Goal: Transaction & Acquisition: Purchase product/service

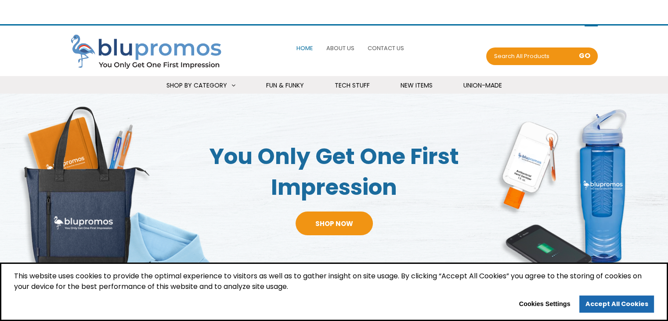
select select "Language Translate Widget"
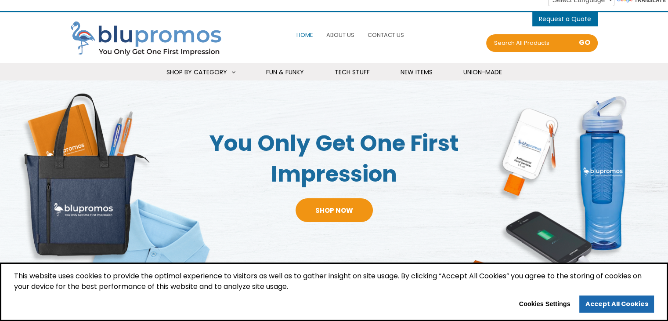
scroll to position [14, 0]
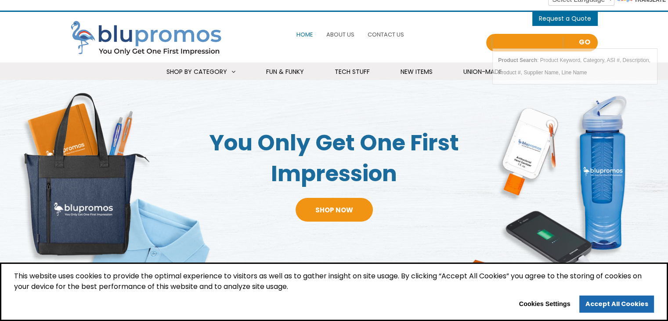
click at [532, 43] on input "Search all Products" at bounding box center [528, 42] width 70 height 12
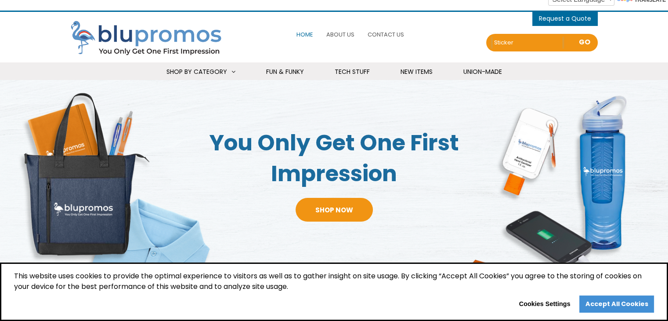
type input "sticker"
click at [624, 300] on link "Accept All Cookies" at bounding box center [617, 304] width 75 height 18
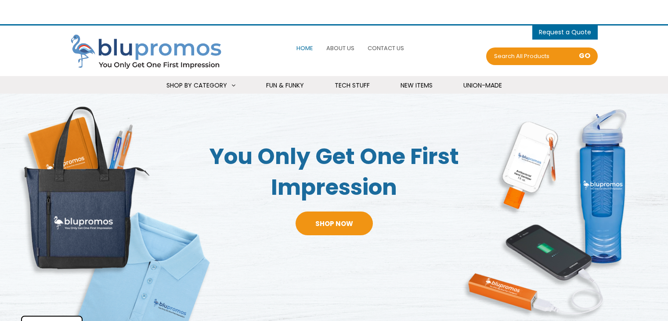
scroll to position [14, 0]
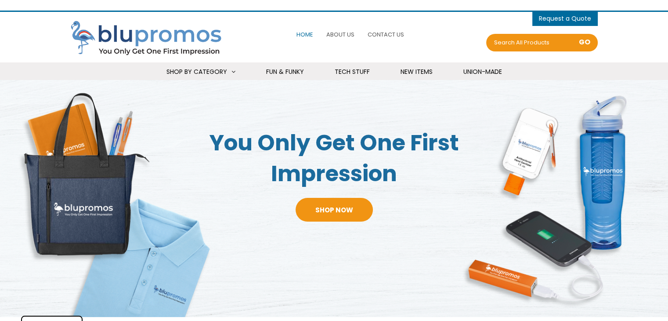
select select "Language Translate Widget"
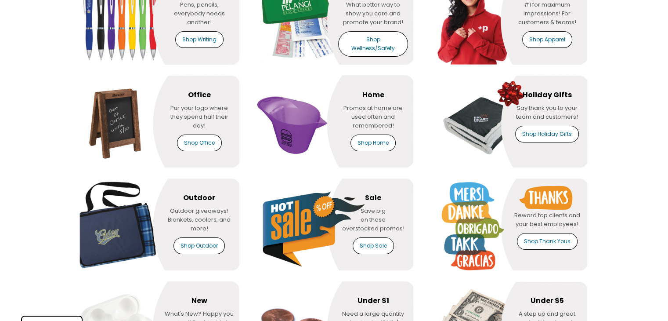
scroll to position [622, 0]
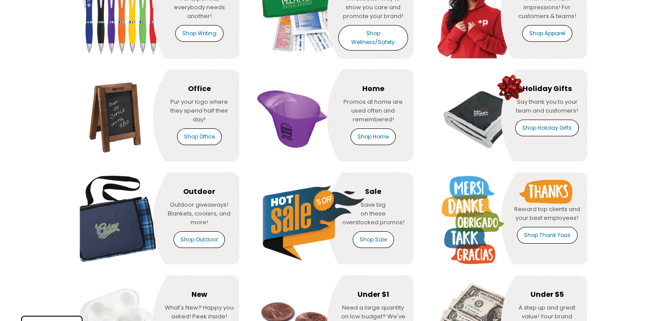
drag, startPoint x: 76, startPoint y: 132, endPoint x: 73, endPoint y: 187, distance: 54.5
click at [76, 132] on img at bounding box center [157, 115] width 163 height 92
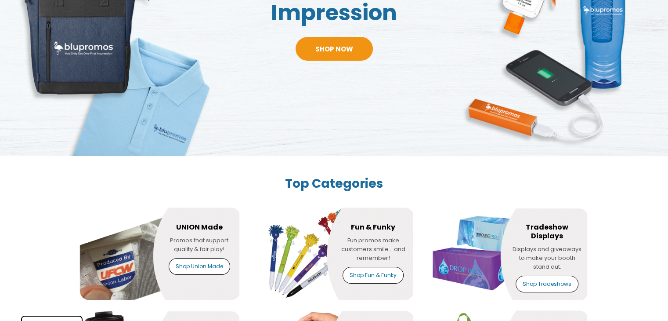
scroll to position [156, 0]
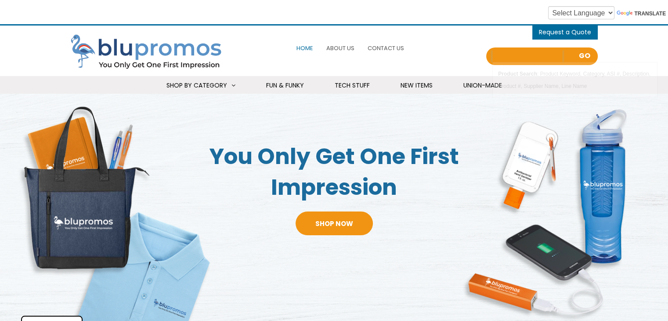
click at [542, 55] on input "Search all Products" at bounding box center [528, 56] width 70 height 12
type input "sticker"
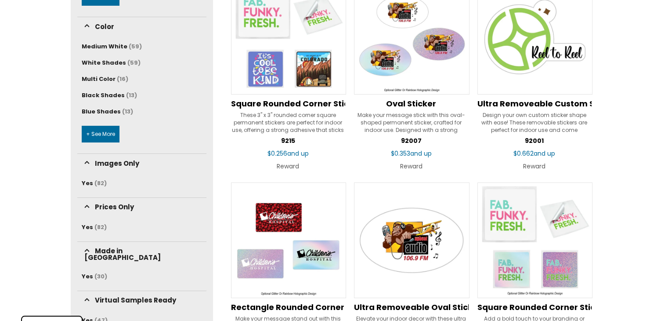
scroll to position [408, 0]
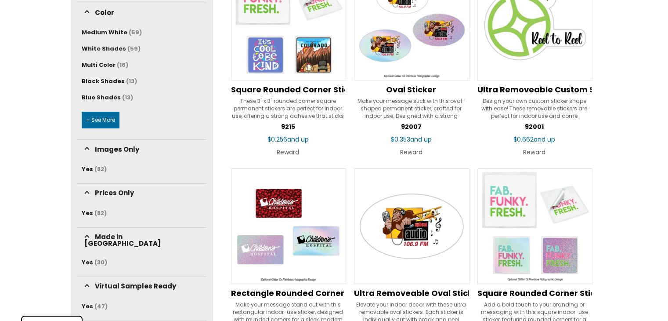
click at [278, 215] on img at bounding box center [289, 226] width 116 height 116
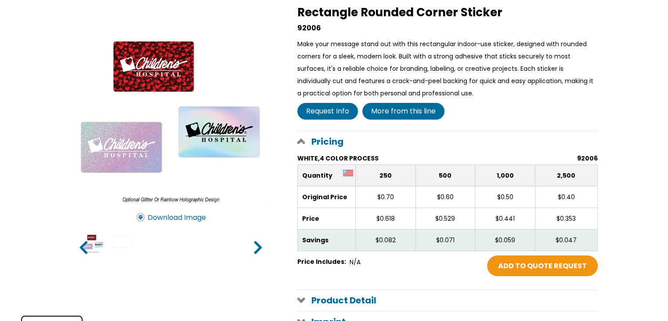
scroll to position [167, 0]
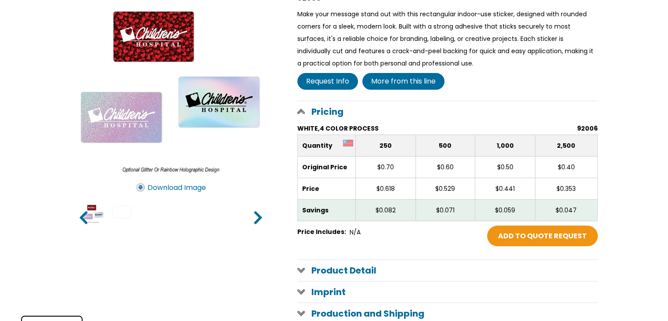
select select "Language Translate Widget"
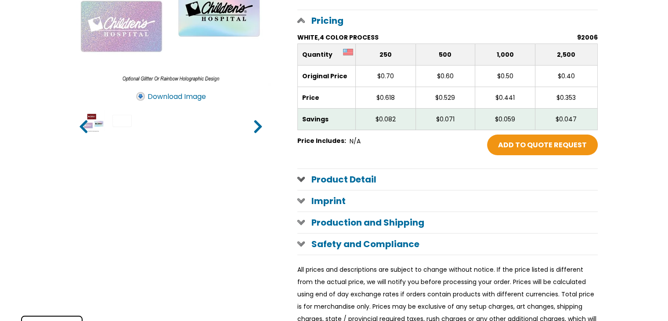
click at [359, 174] on h1 "Product Detail" at bounding box center [447, 179] width 301 height 21
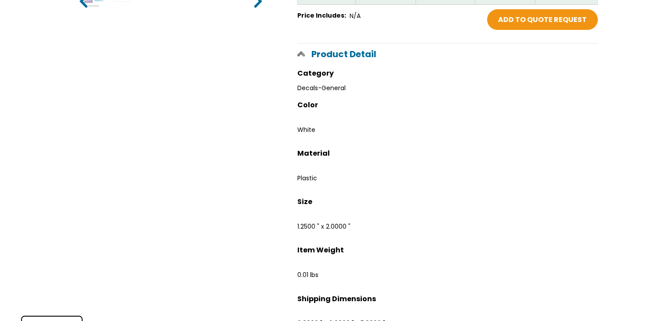
scroll to position [289, 0]
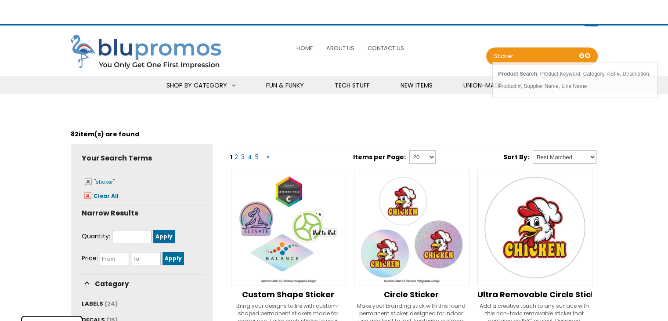
click at [517, 60] on input "sticker" at bounding box center [528, 56] width 70 height 12
type input "sticker 4x"
select select "Language Translate Widget"
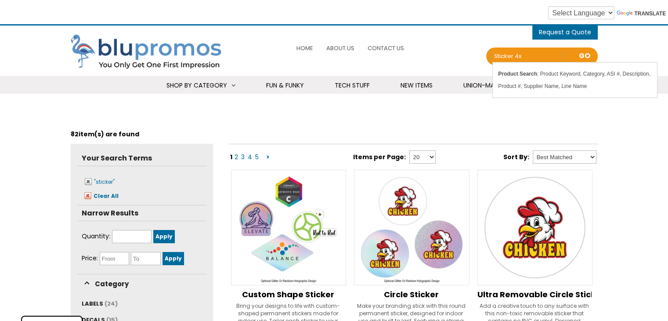
type input "sticker 4x3"
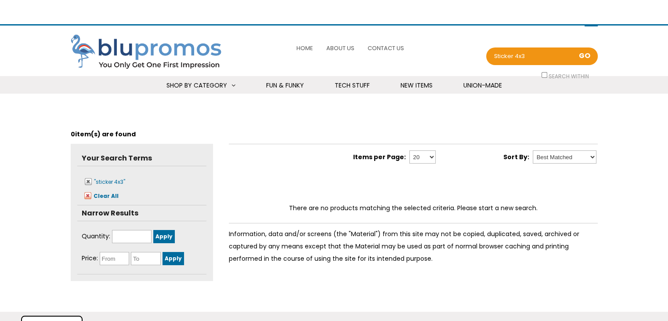
select select "Language Translate Widget"
click at [549, 54] on input "sticker 4x3" at bounding box center [528, 56] width 70 height 12
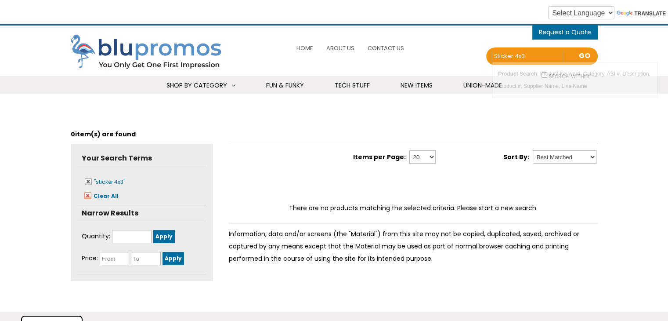
click at [549, 54] on input "sticker 4x3" at bounding box center [528, 56] width 70 height 12
type input "4x3"
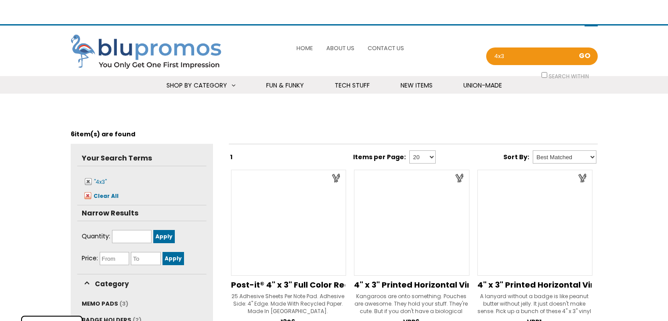
scroll to position [120, 0]
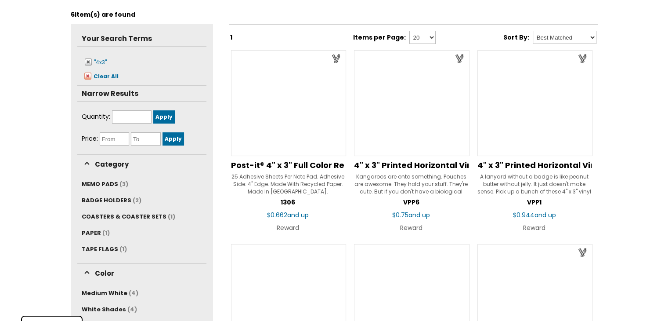
select select "Language Translate Widget"
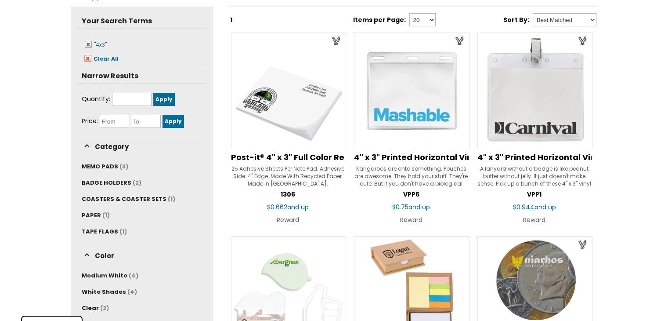
scroll to position [0, 0]
